Goal: Information Seeking & Learning: Learn about a topic

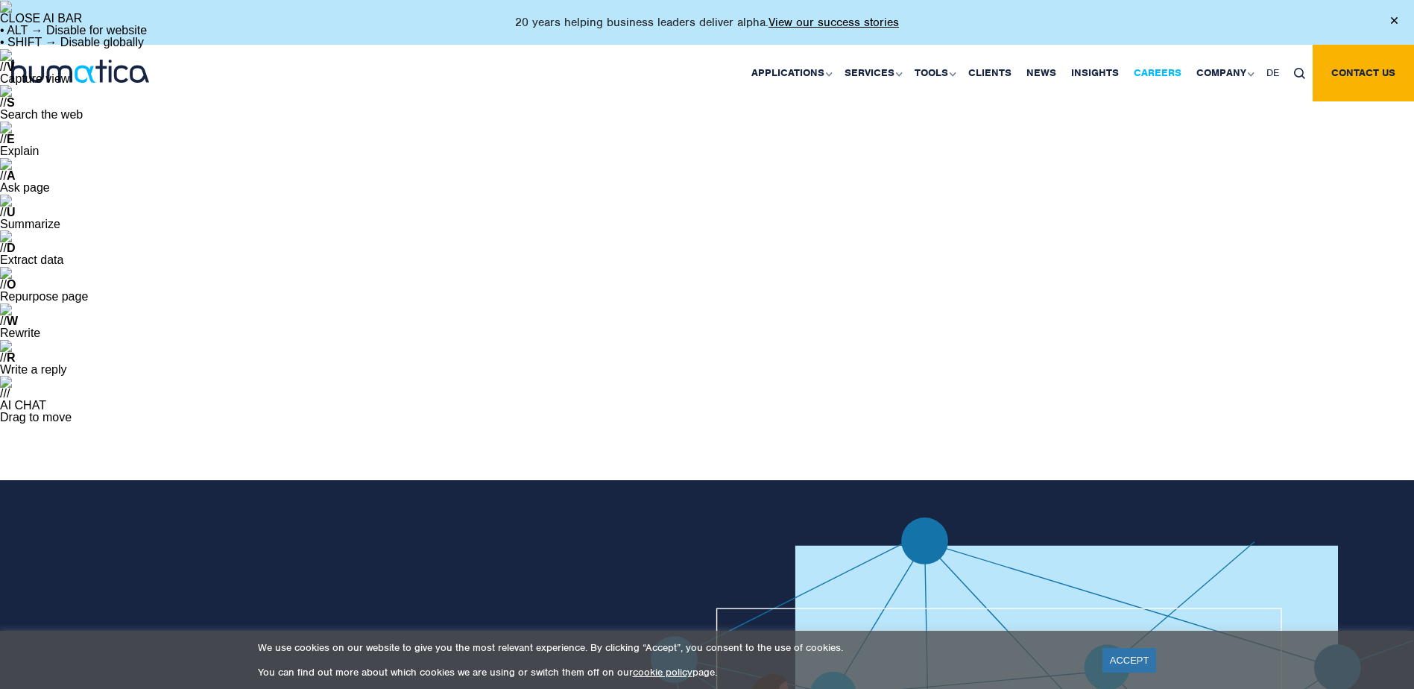
click at [1156, 71] on link "Careers" at bounding box center [1157, 73] width 63 height 57
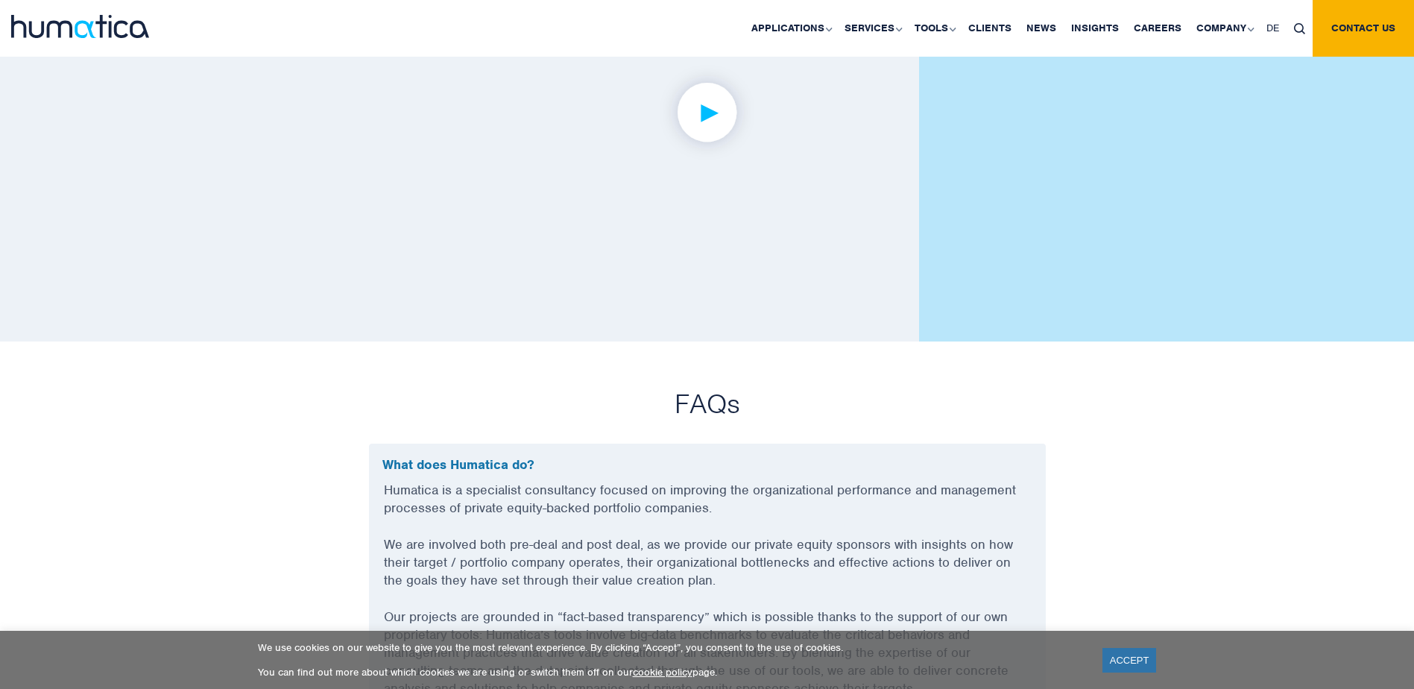
scroll to position [4099, 0]
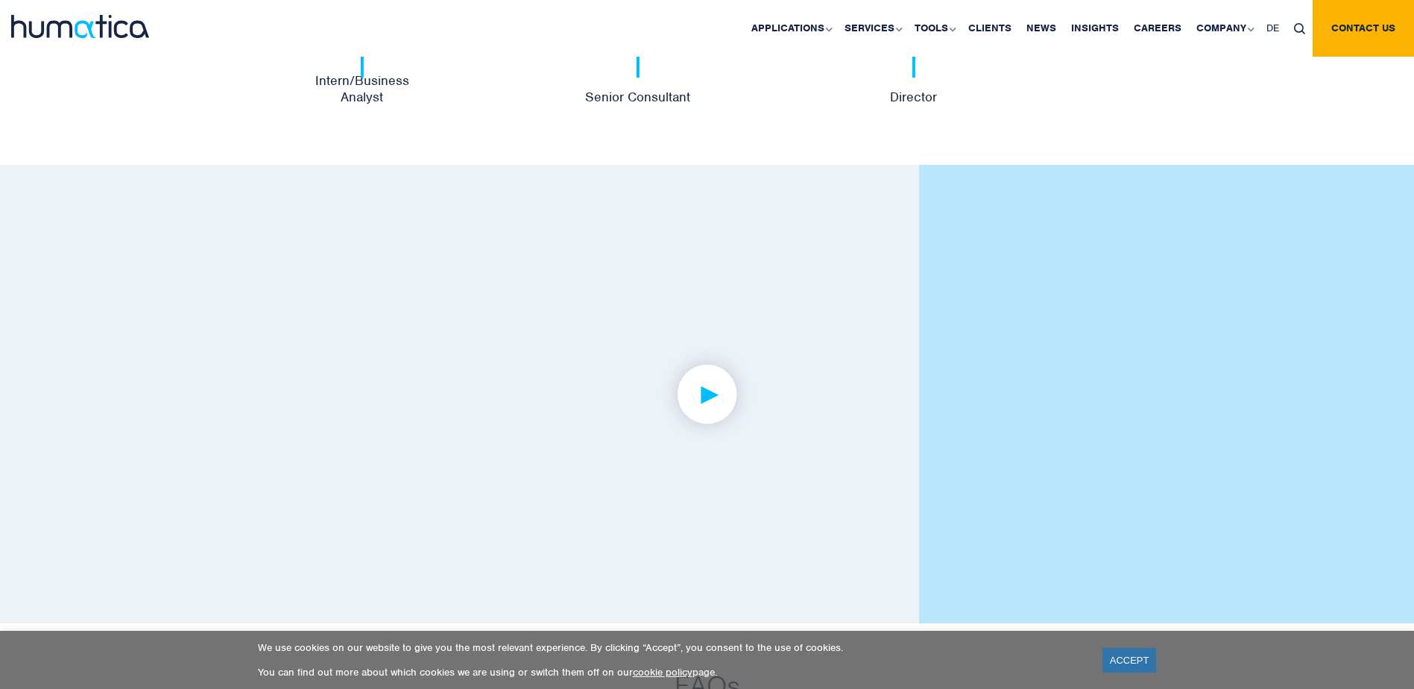
scroll to position [3801, 0]
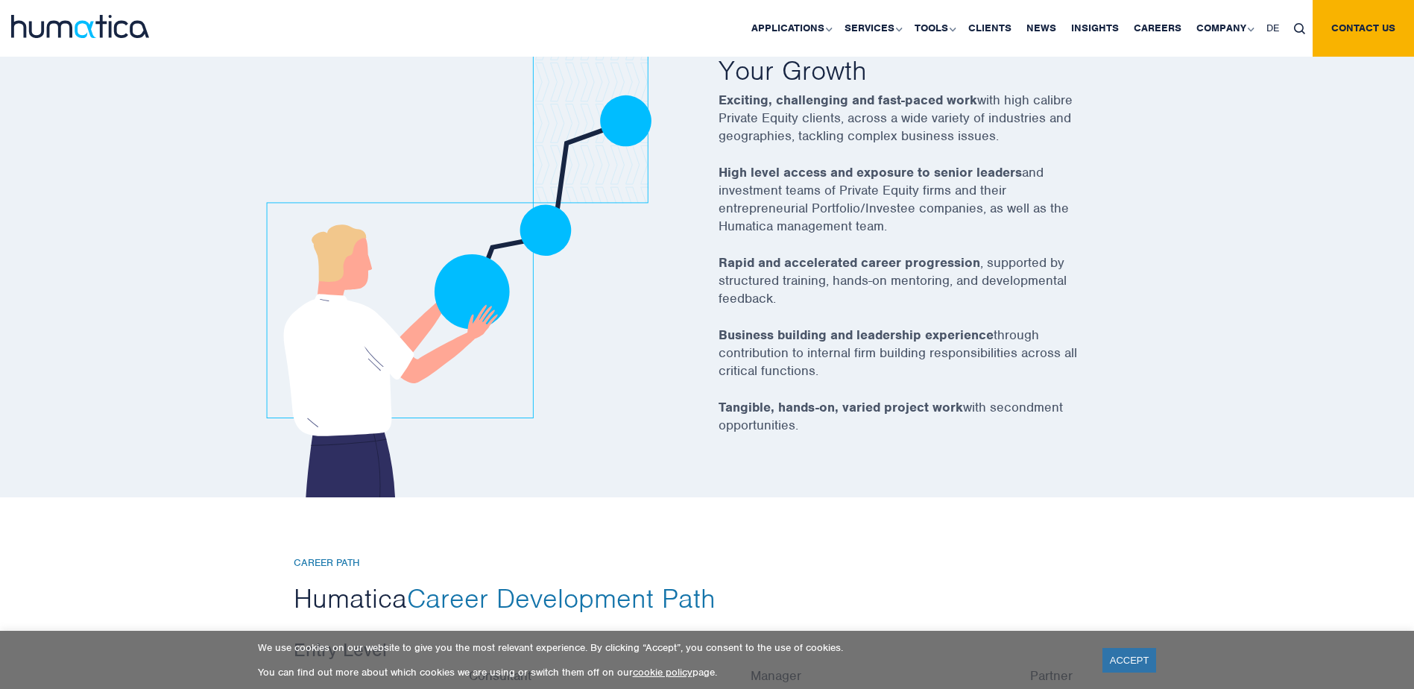
scroll to position [3056, 0]
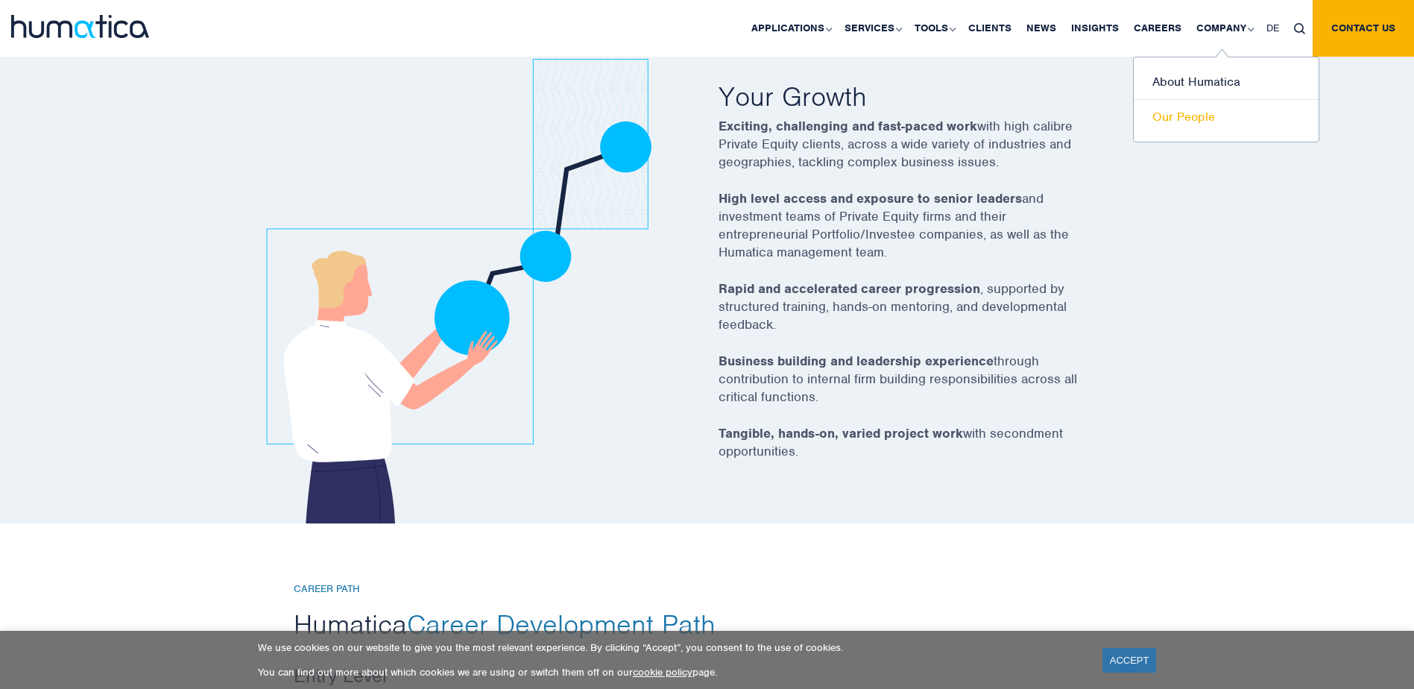
click at [1157, 127] on link "Our People" at bounding box center [1226, 117] width 185 height 34
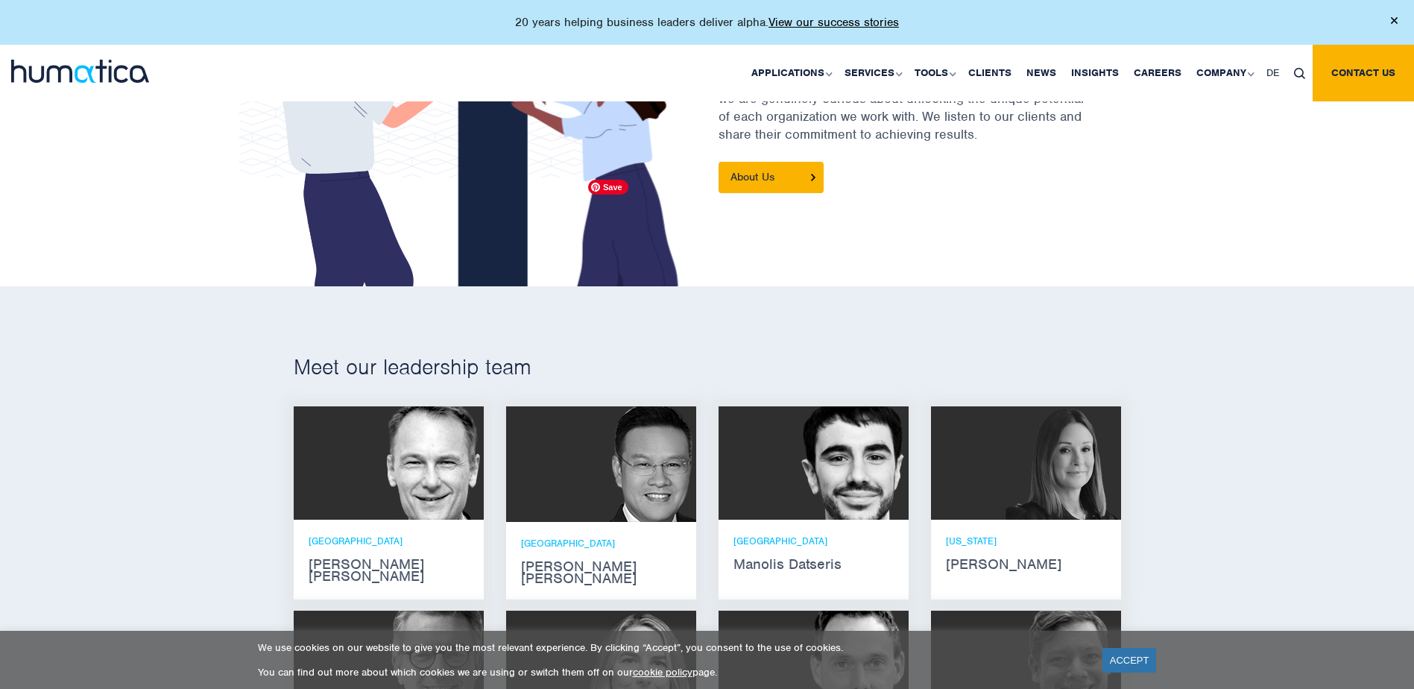
scroll to position [1118, 0]
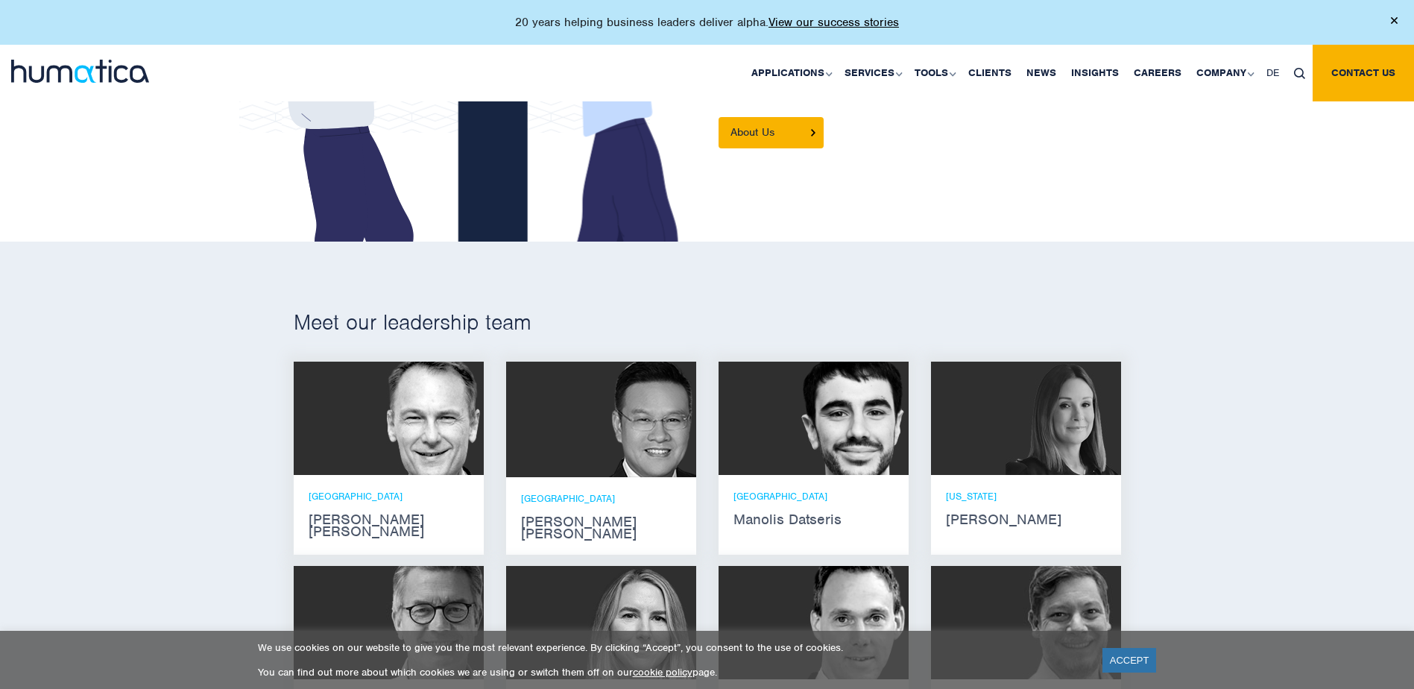
click at [548, 688] on p "LONDON" at bounding box center [601, 700] width 160 height 13
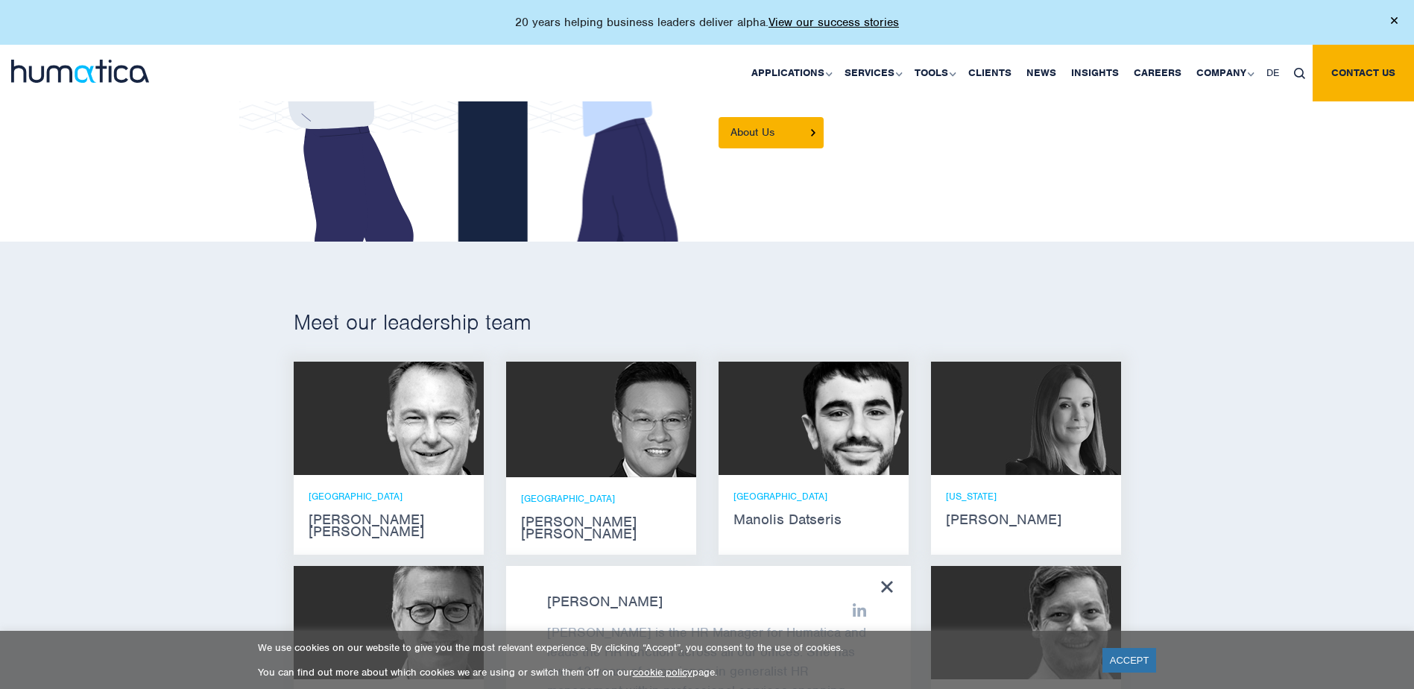
click at [888, 581] on icon at bounding box center [886, 586] width 11 height 11
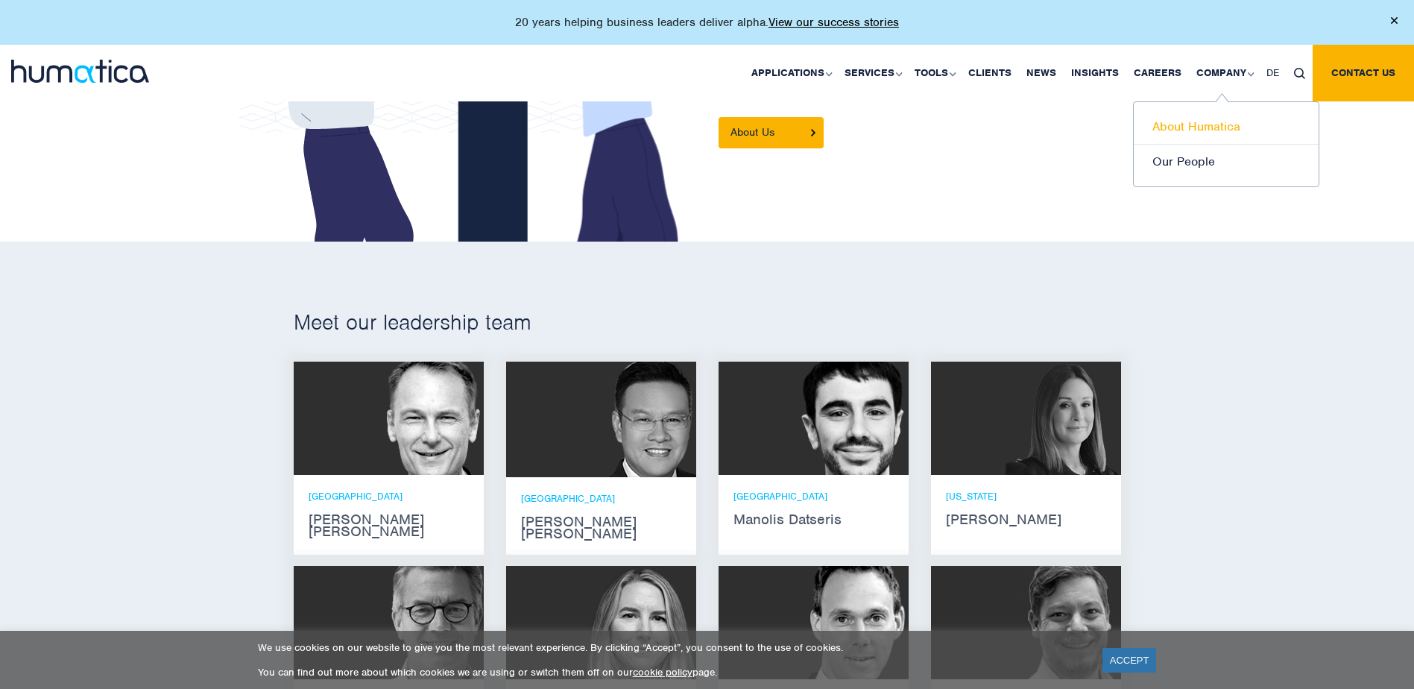
click at [1212, 130] on link "About Humatica" at bounding box center [1226, 127] width 185 height 35
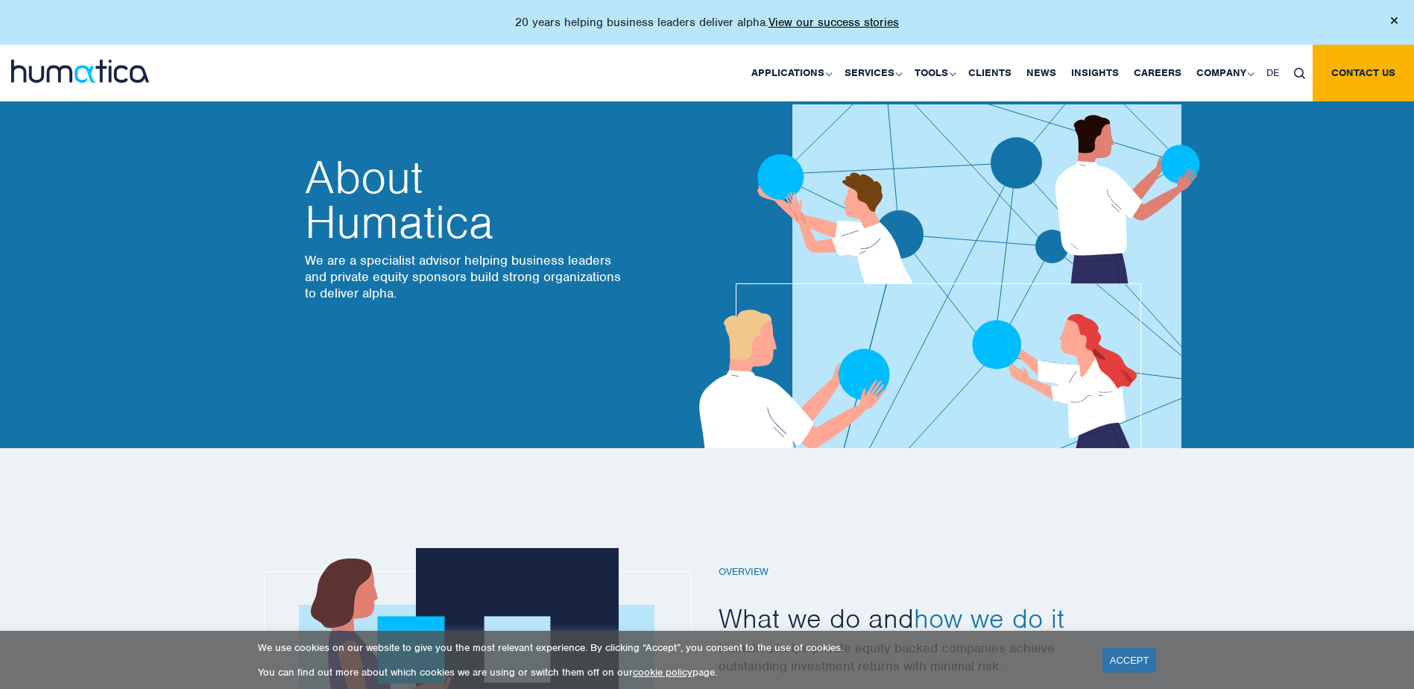
scroll to position [522, 0]
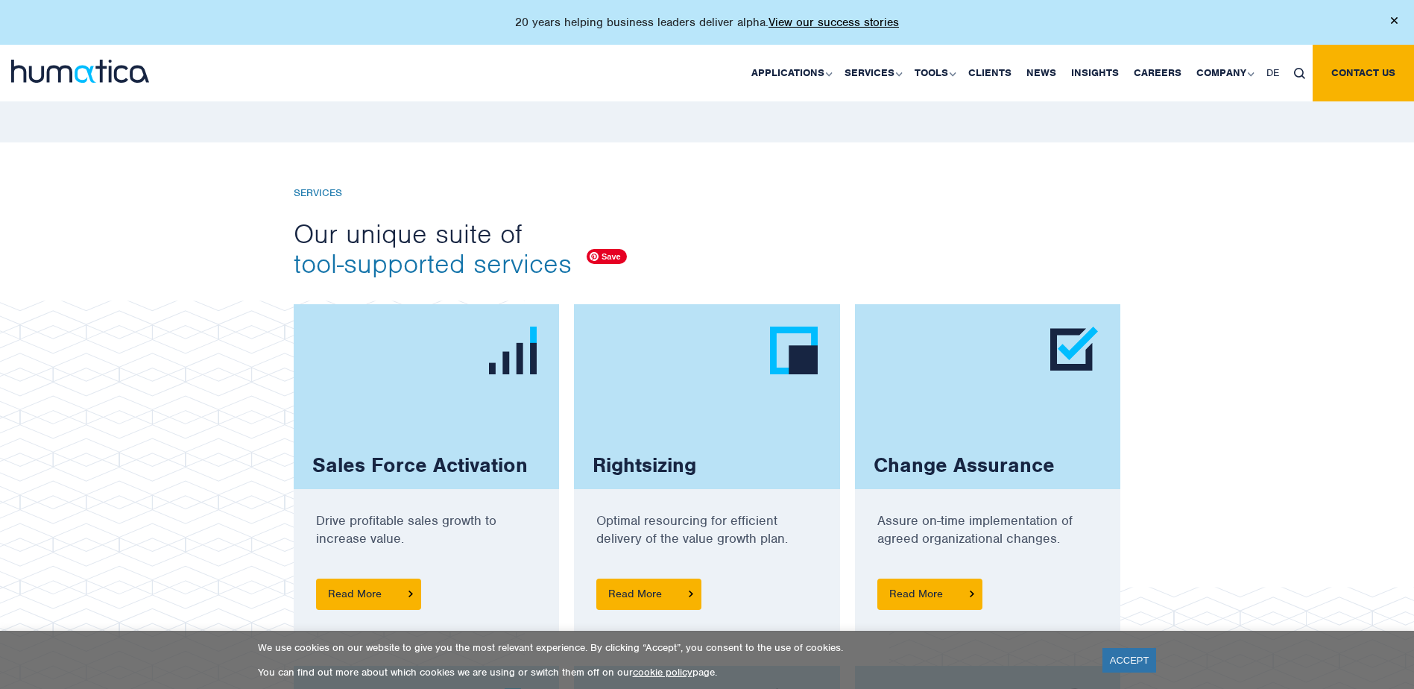
scroll to position [1342, 0]
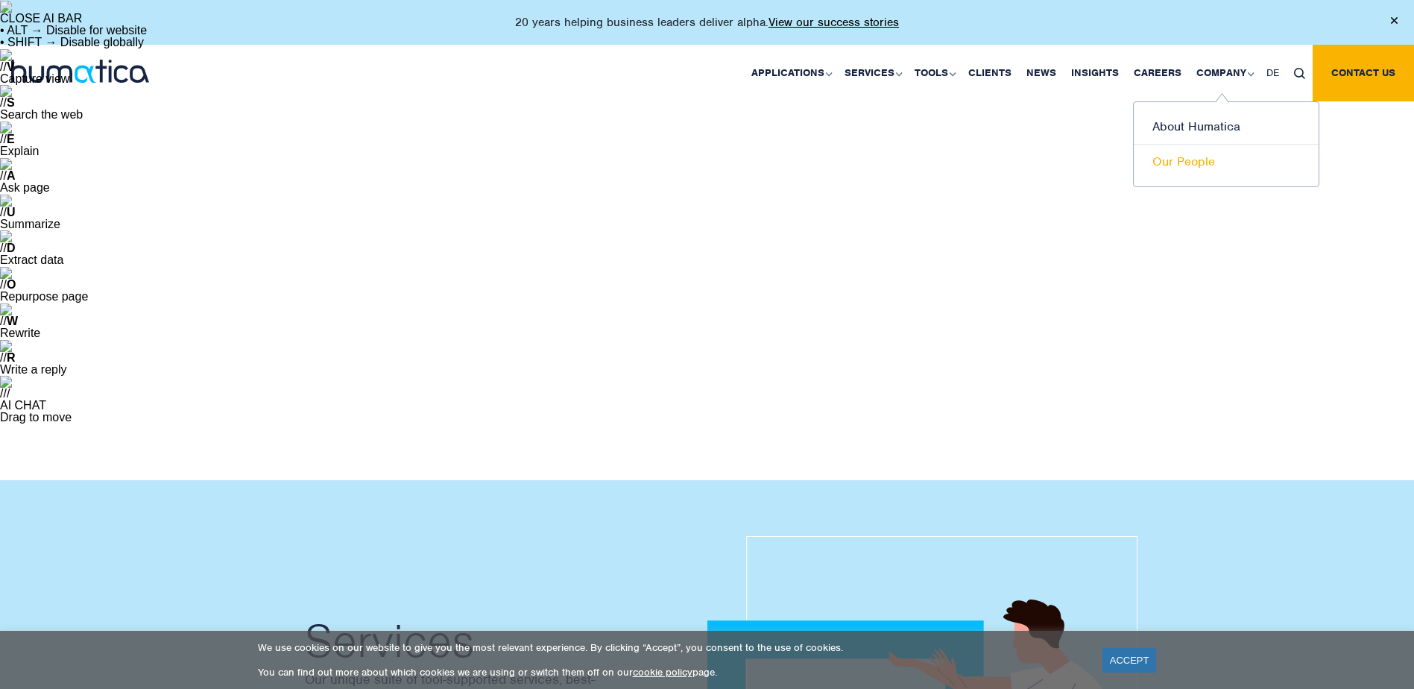
click at [1209, 165] on link "Our People" at bounding box center [1226, 162] width 185 height 34
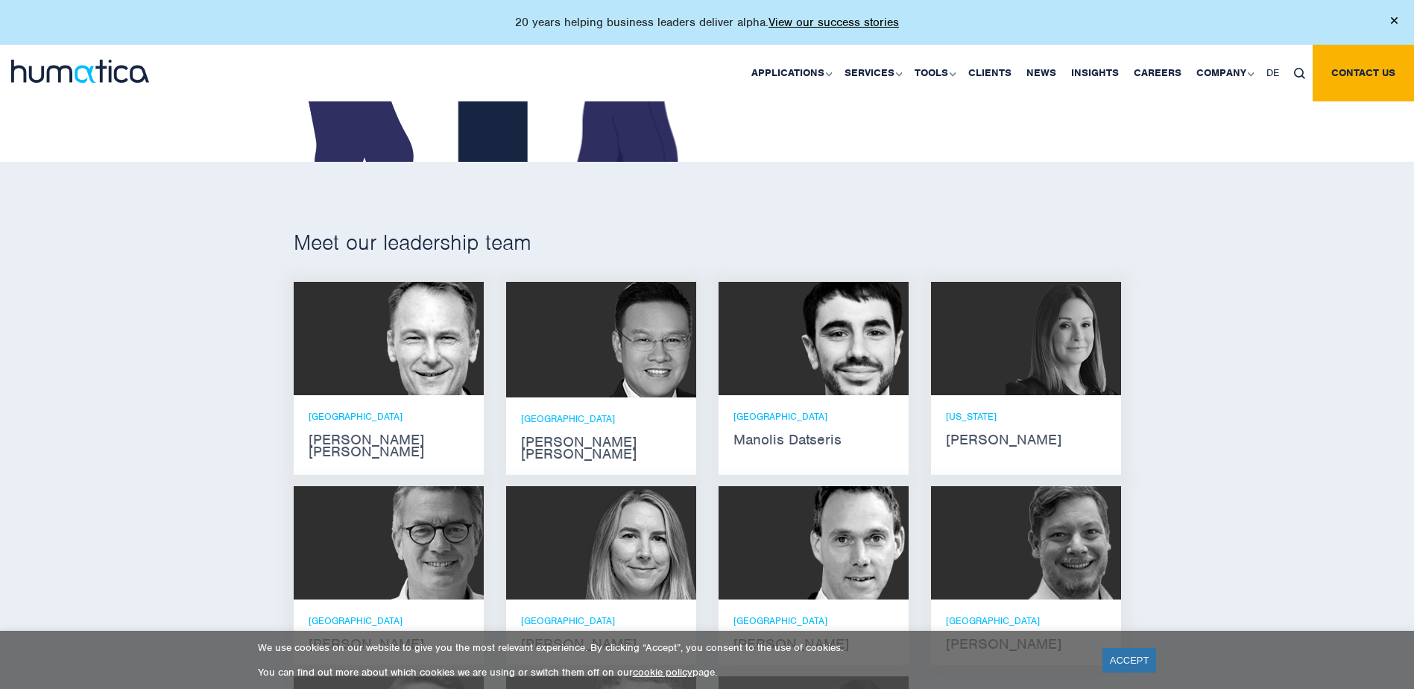
scroll to position [1118, 0]
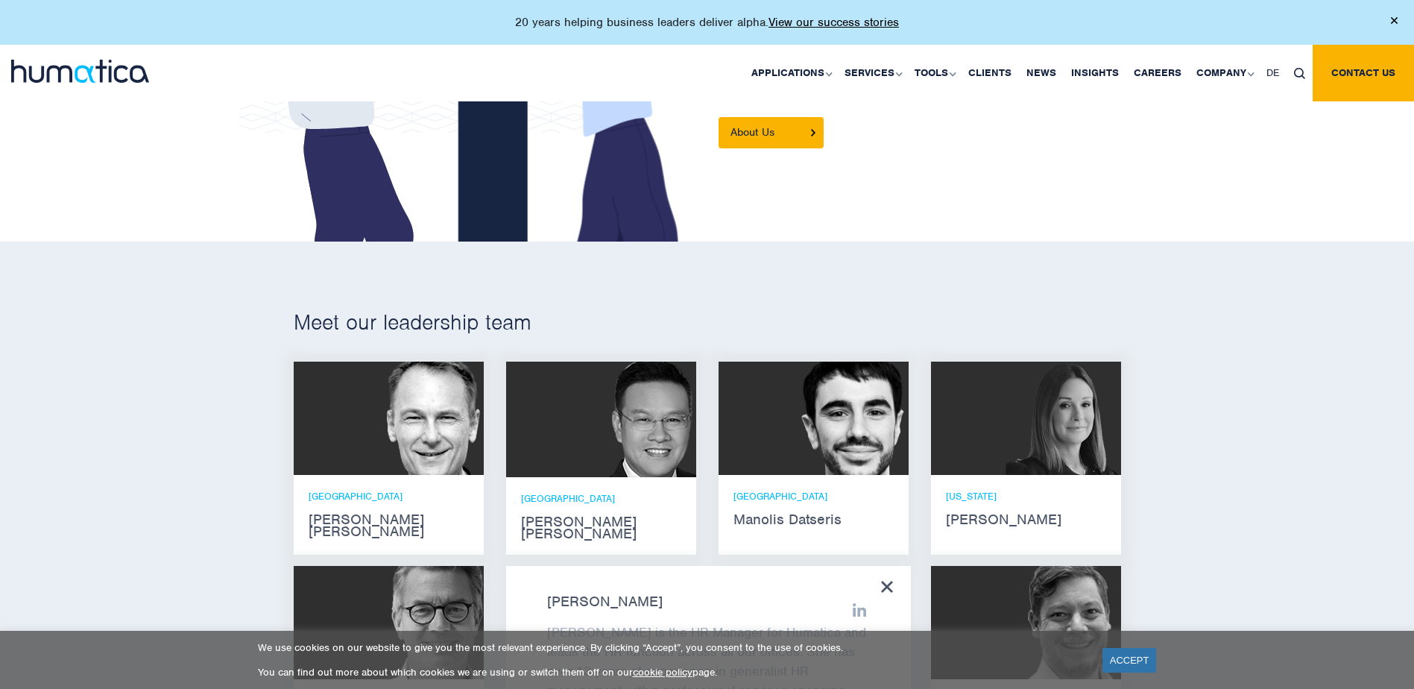
click at [857, 603] on icon at bounding box center [859, 609] width 13 height 13
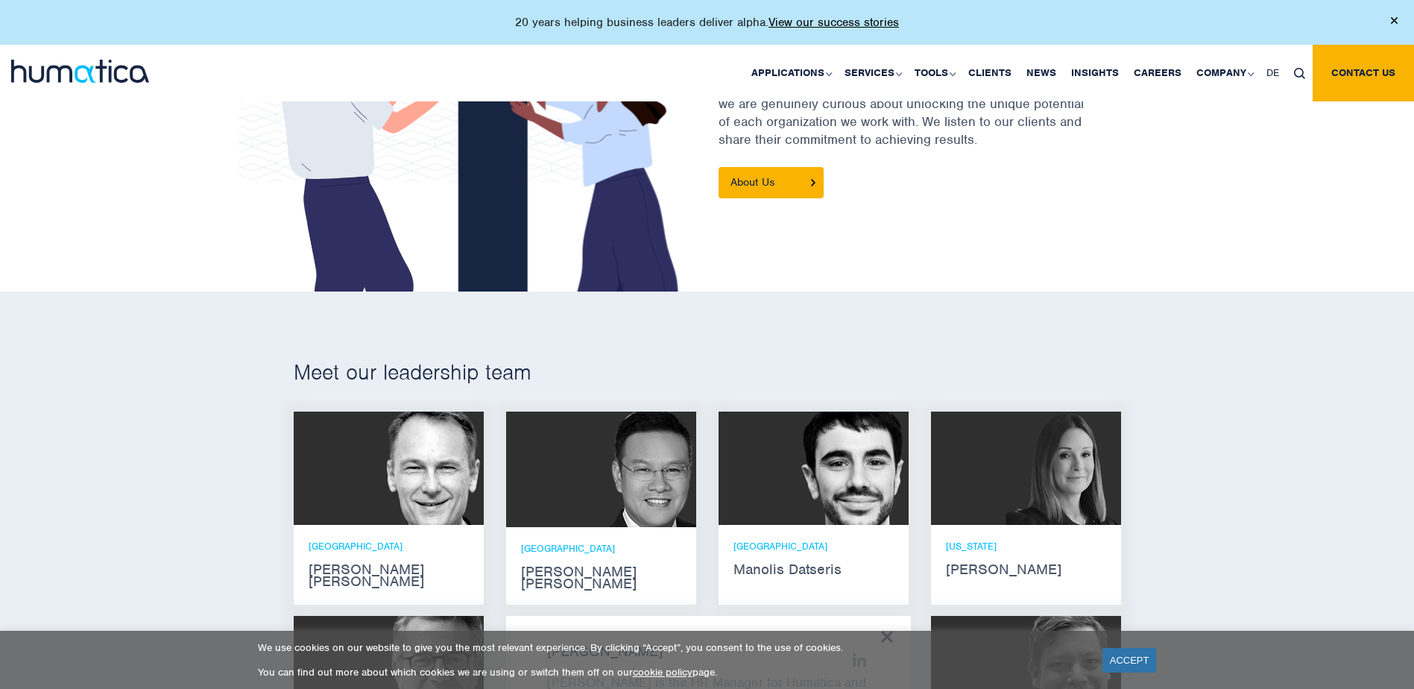
scroll to position [1043, 0]
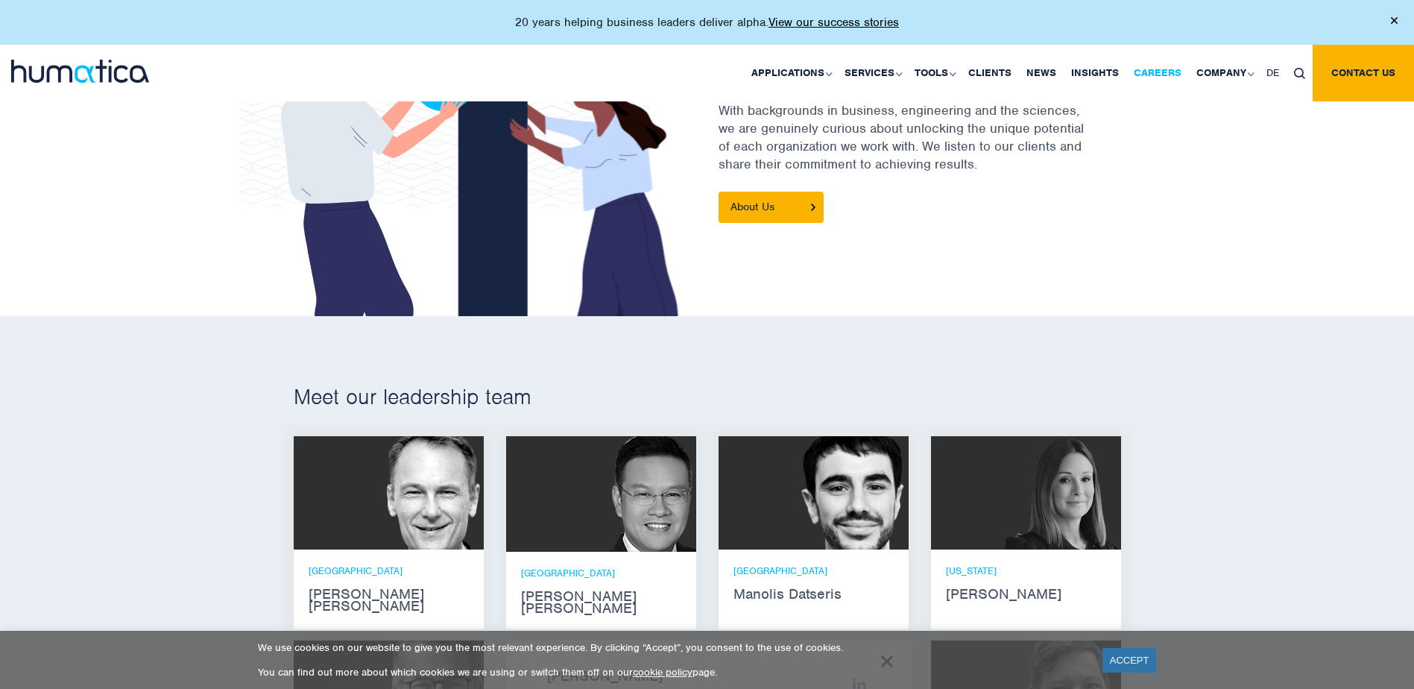
click at [1175, 75] on link "Careers" at bounding box center [1157, 73] width 63 height 57
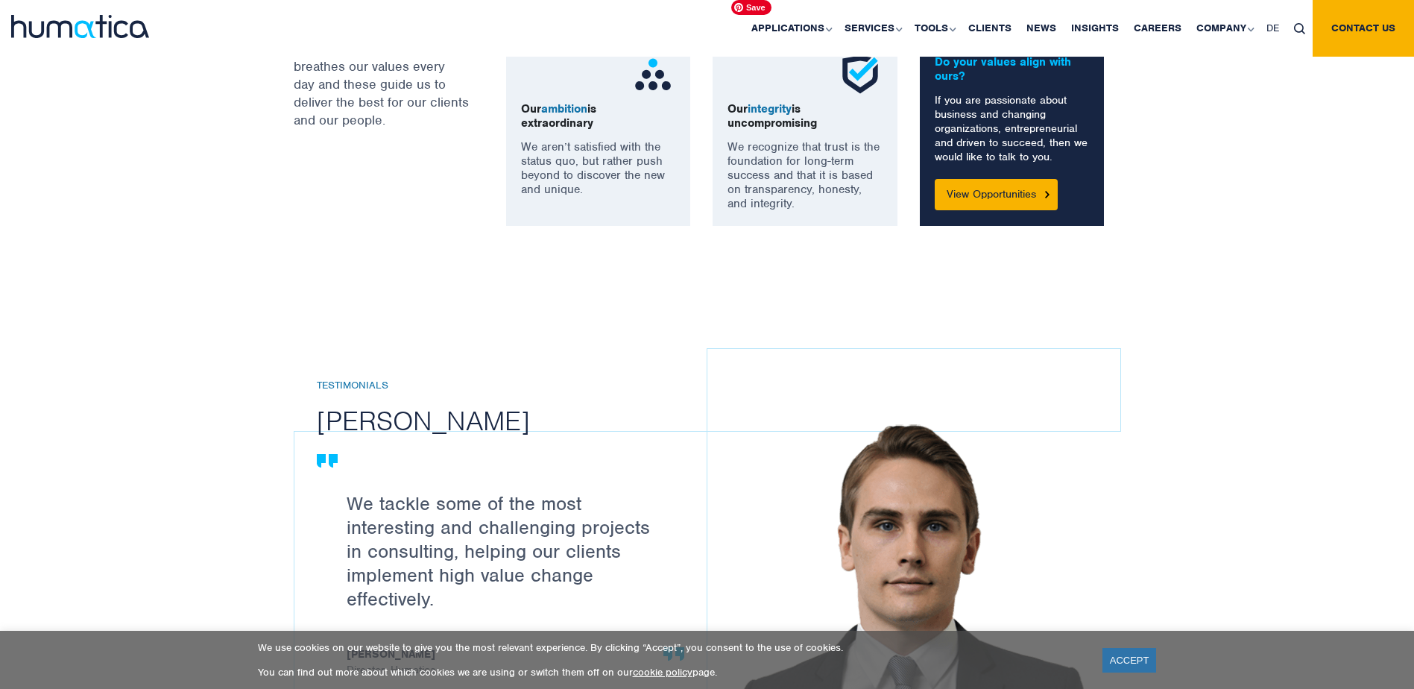
scroll to position [1714, 0]
